Goal: Transaction & Acquisition: Purchase product/service

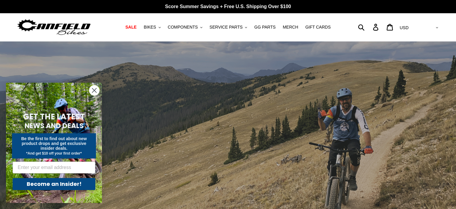
click at [92, 90] on circle "Close dialog" at bounding box center [94, 90] width 10 height 10
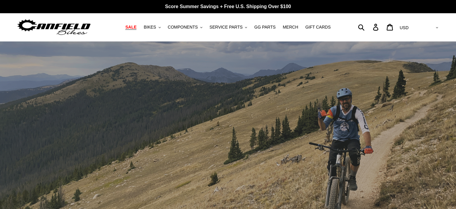
click at [137, 28] on span "SALE" at bounding box center [130, 27] width 11 height 5
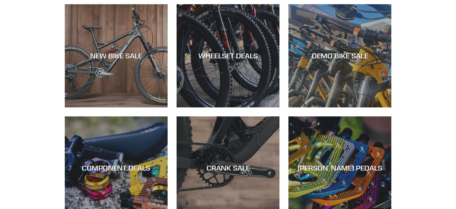
scroll to position [173, 0]
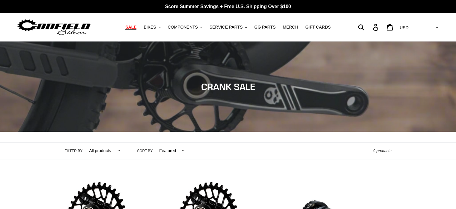
click at [140, 25] on link "SALE" at bounding box center [130, 27] width 17 height 8
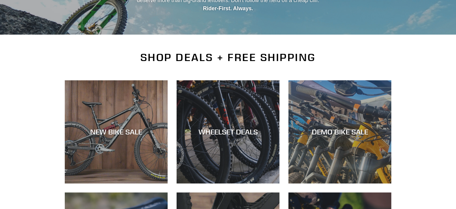
scroll to position [97, 0]
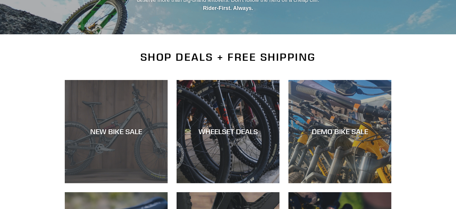
click at [122, 183] on div "NEW BIKE SALE" at bounding box center [116, 183] width 103 height 0
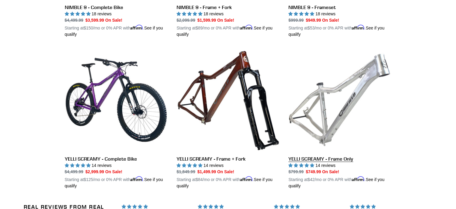
scroll to position [1033, 0]
click at [376, 65] on link "YELLI SCREAMY - Frame Only" at bounding box center [340, 118] width 103 height 140
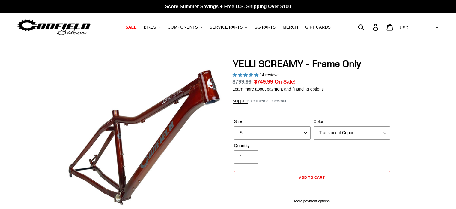
select select "highest-rating"
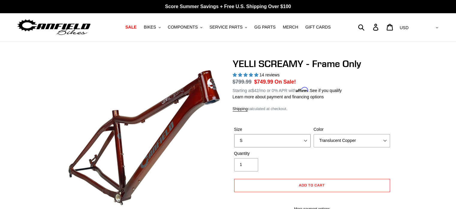
click at [274, 139] on select "S M L XL" at bounding box center [272, 140] width 77 height 13
select select "M"
click at [234, 134] on select "S M L XL" at bounding box center [272, 140] width 77 height 13
click at [305, 138] on select "S M L XL" at bounding box center [272, 140] width 77 height 13
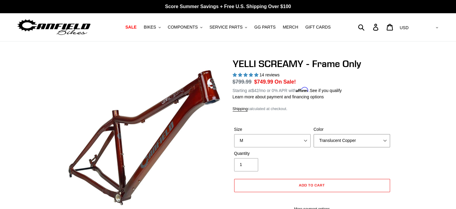
click at [328, 139] on select "Translucent Copper Purple Haze Raw" at bounding box center [352, 140] width 77 height 13
click at [314, 134] on select "Translucent Copper Purple Haze Raw" at bounding box center [352, 140] width 77 height 13
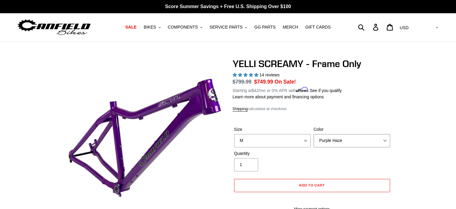
click at [335, 138] on select "Translucent Copper Purple Haze Raw" at bounding box center [352, 140] width 77 height 13
click at [314, 134] on select "Translucent Copper Purple Haze Raw" at bounding box center [352, 140] width 77 height 13
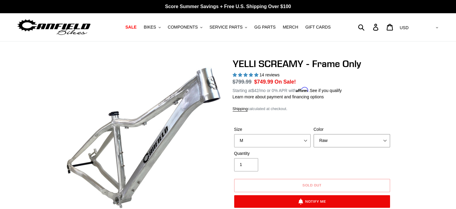
click at [341, 140] on select "Translucent Copper Purple Haze Raw" at bounding box center [352, 140] width 77 height 13
select select "Translucent Copper"
click at [314, 134] on select "Translucent Copper Purple Haze Raw" at bounding box center [352, 140] width 77 height 13
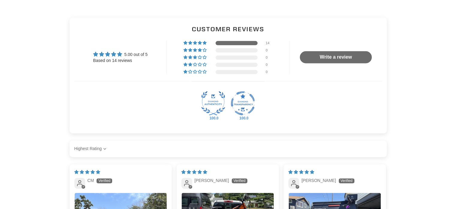
scroll to position [803, 0]
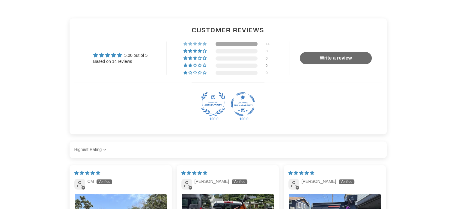
click at [243, 46] on div at bounding box center [237, 44] width 42 height 4
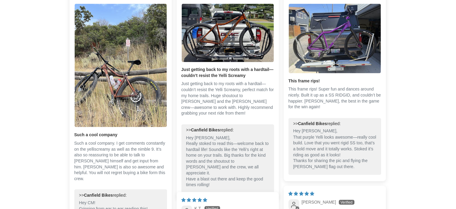
scroll to position [1004, 0]
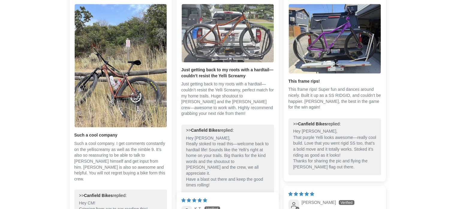
click at [243, 48] on img "Link to user picture 1" at bounding box center [228, 33] width 92 height 58
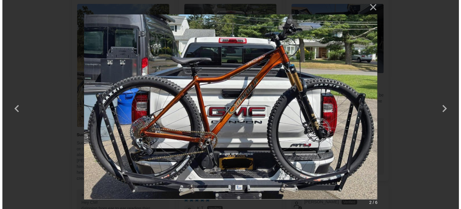
scroll to position [0, 0]
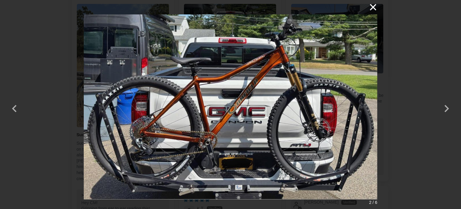
click at [373, 7] on button "×" at bounding box center [370, 7] width 14 height 14
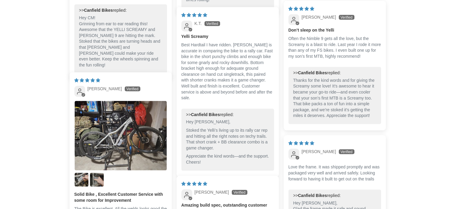
scroll to position [1174, 0]
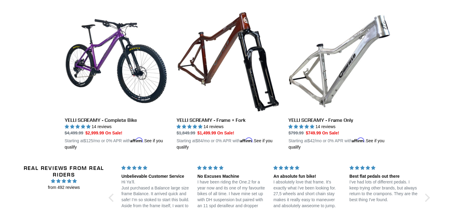
scroll to position [1073, 0]
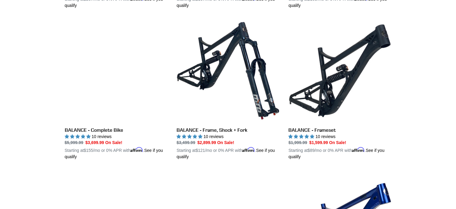
scroll to position [609, 0]
